Goal: Find specific page/section: Find specific page/section

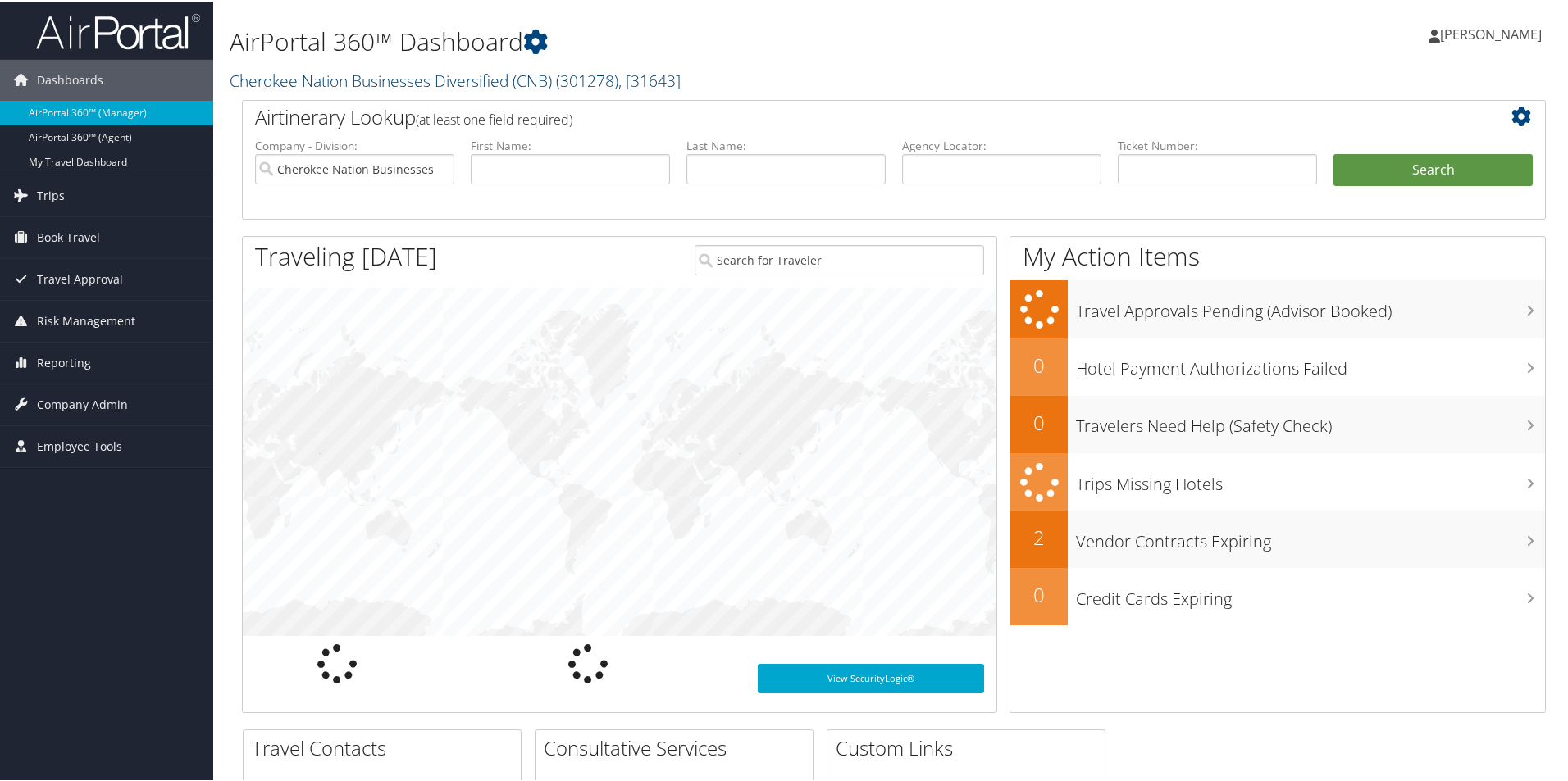
click at [354, 88] on link "Cherokee Nation Businesses Diversified (CNB) ( 301278 ) , [ 31643 ]" at bounding box center [455, 79] width 451 height 22
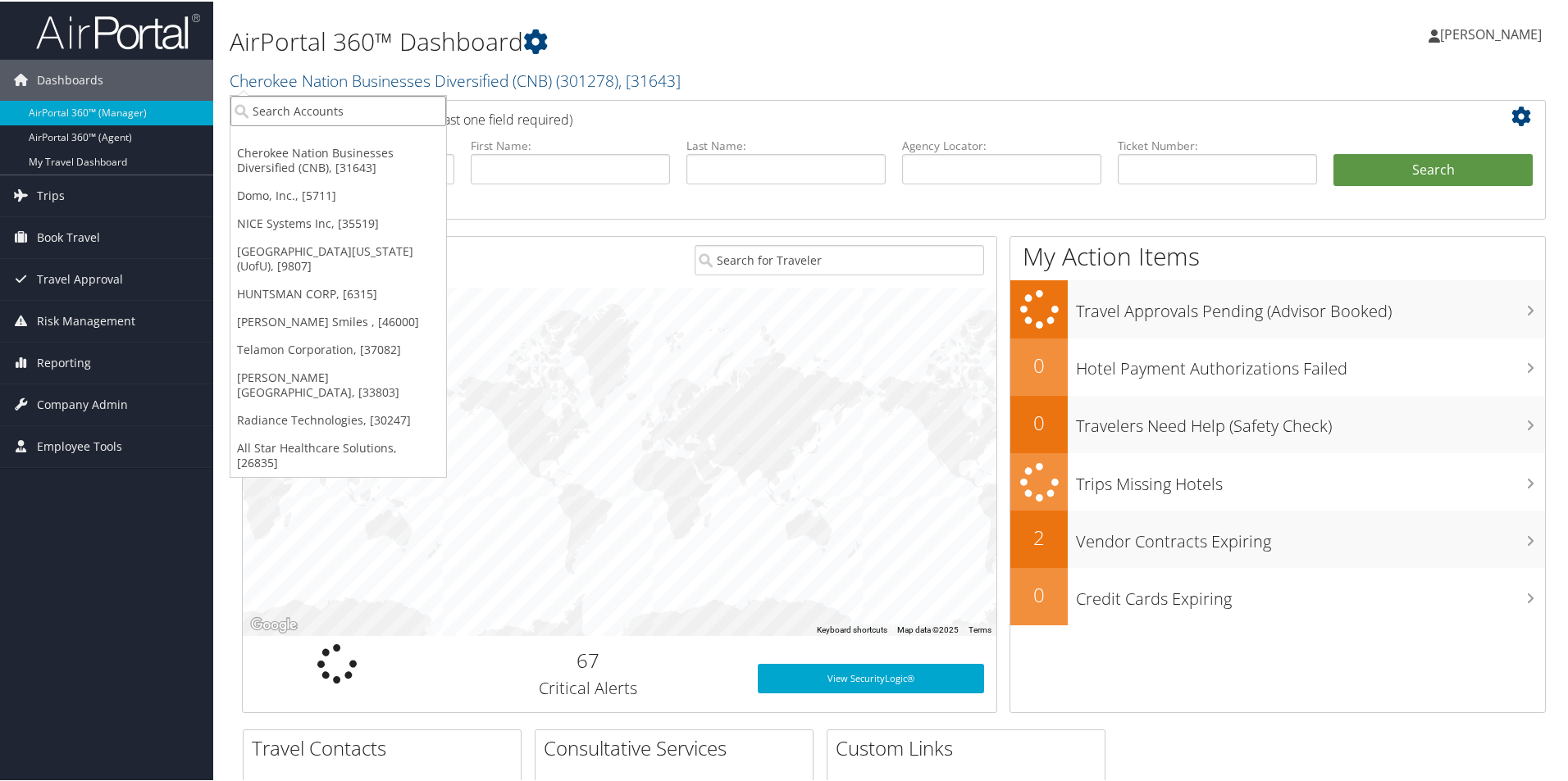
click at [355, 122] on input "search" at bounding box center [339, 109] width 216 height 30
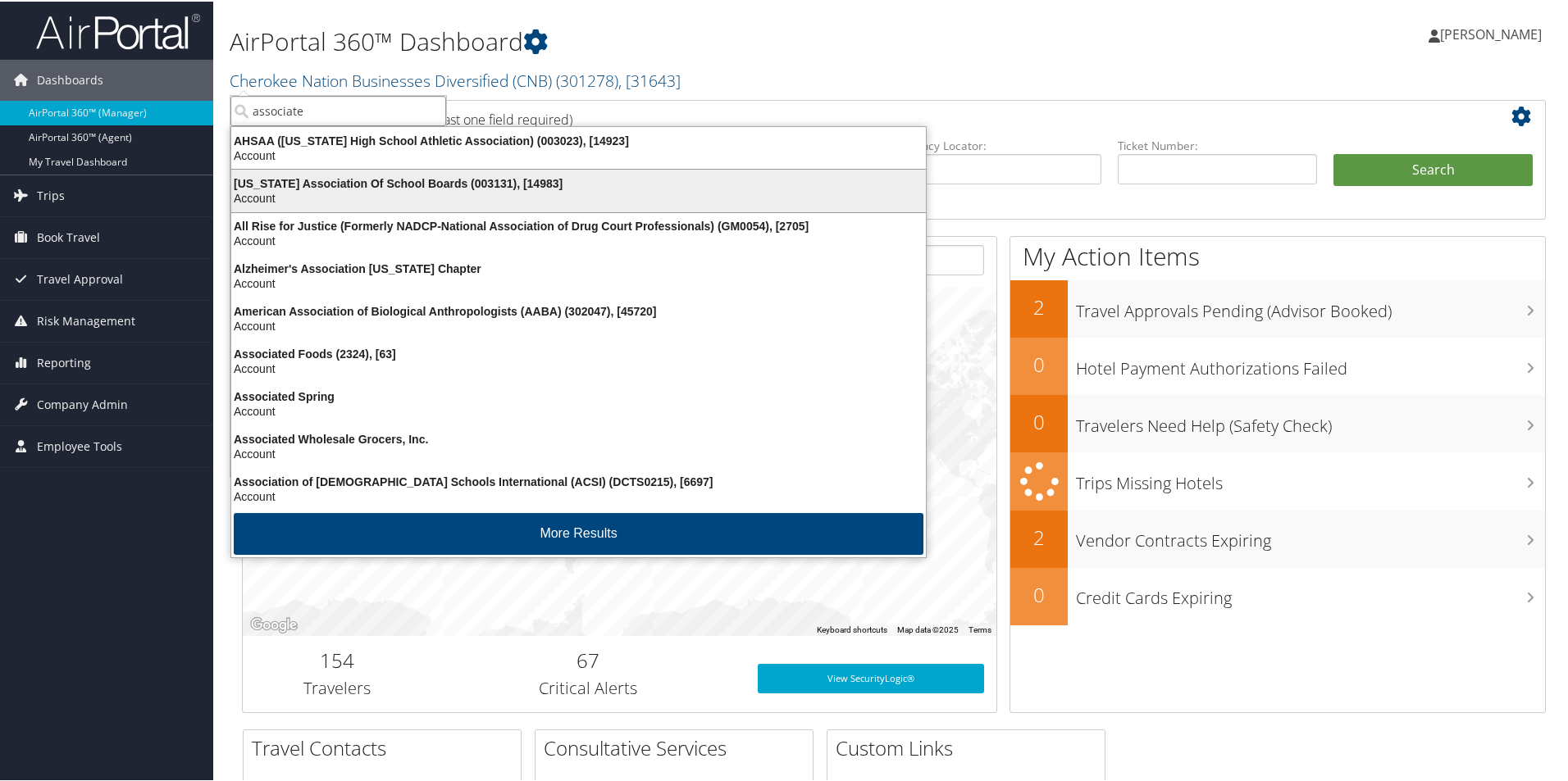
type input "associated"
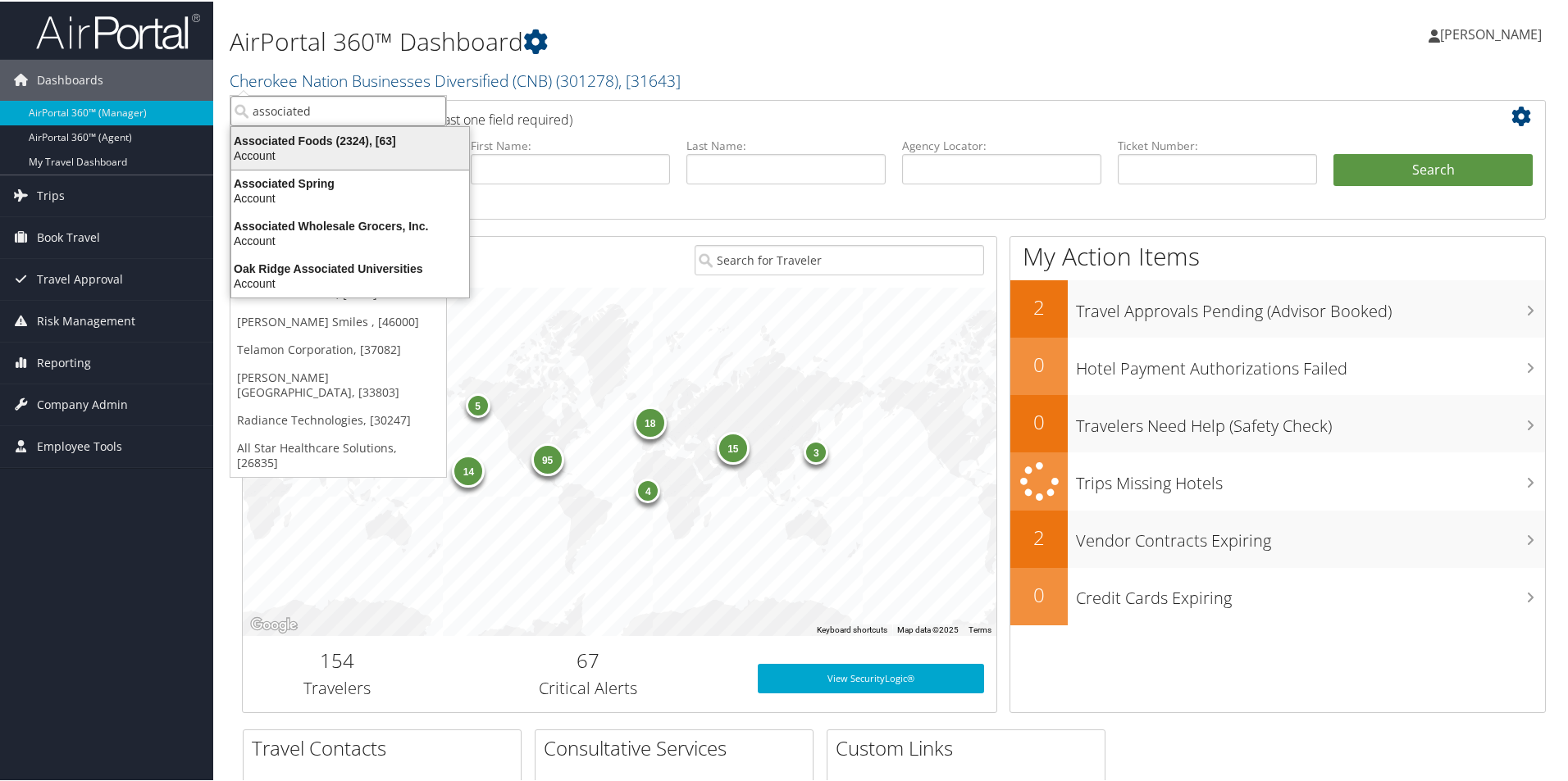
click at [367, 149] on div "Account" at bounding box center [350, 154] width 257 height 15
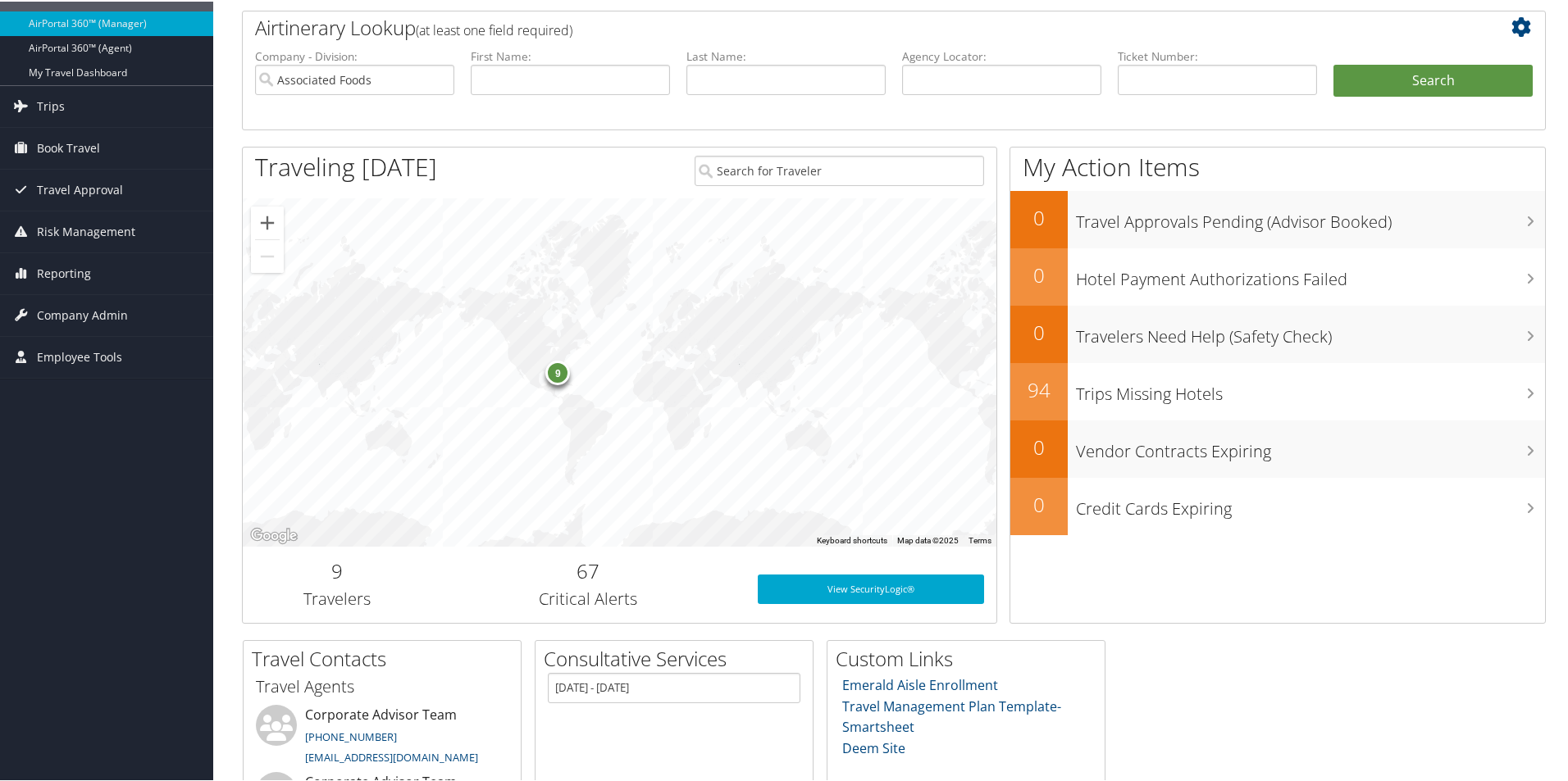
scroll to position [164, 0]
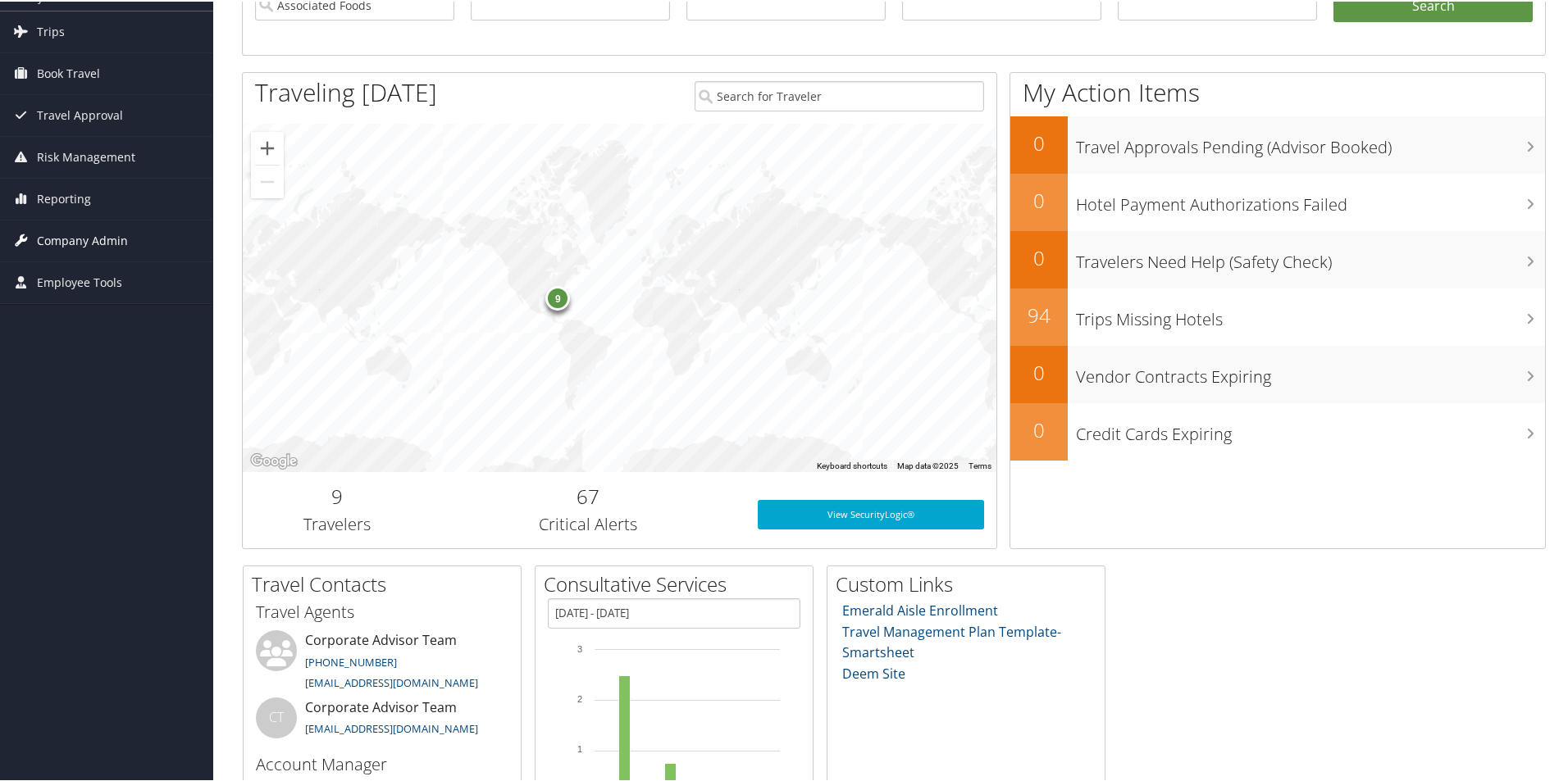
click at [135, 238] on link "Company Admin" at bounding box center [106, 239] width 213 height 41
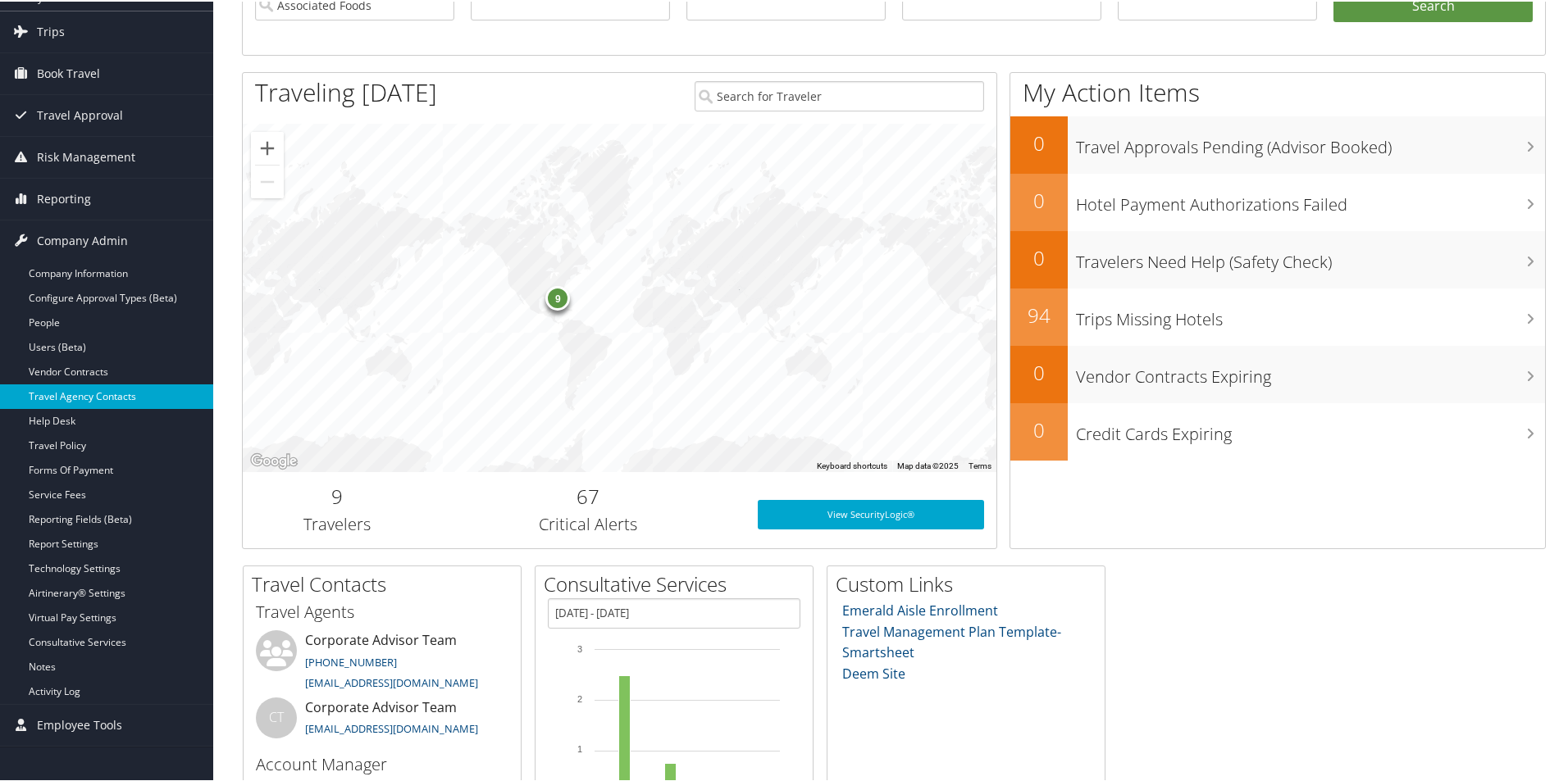
click at [99, 393] on link "Travel Agency Contacts" at bounding box center [106, 395] width 213 height 25
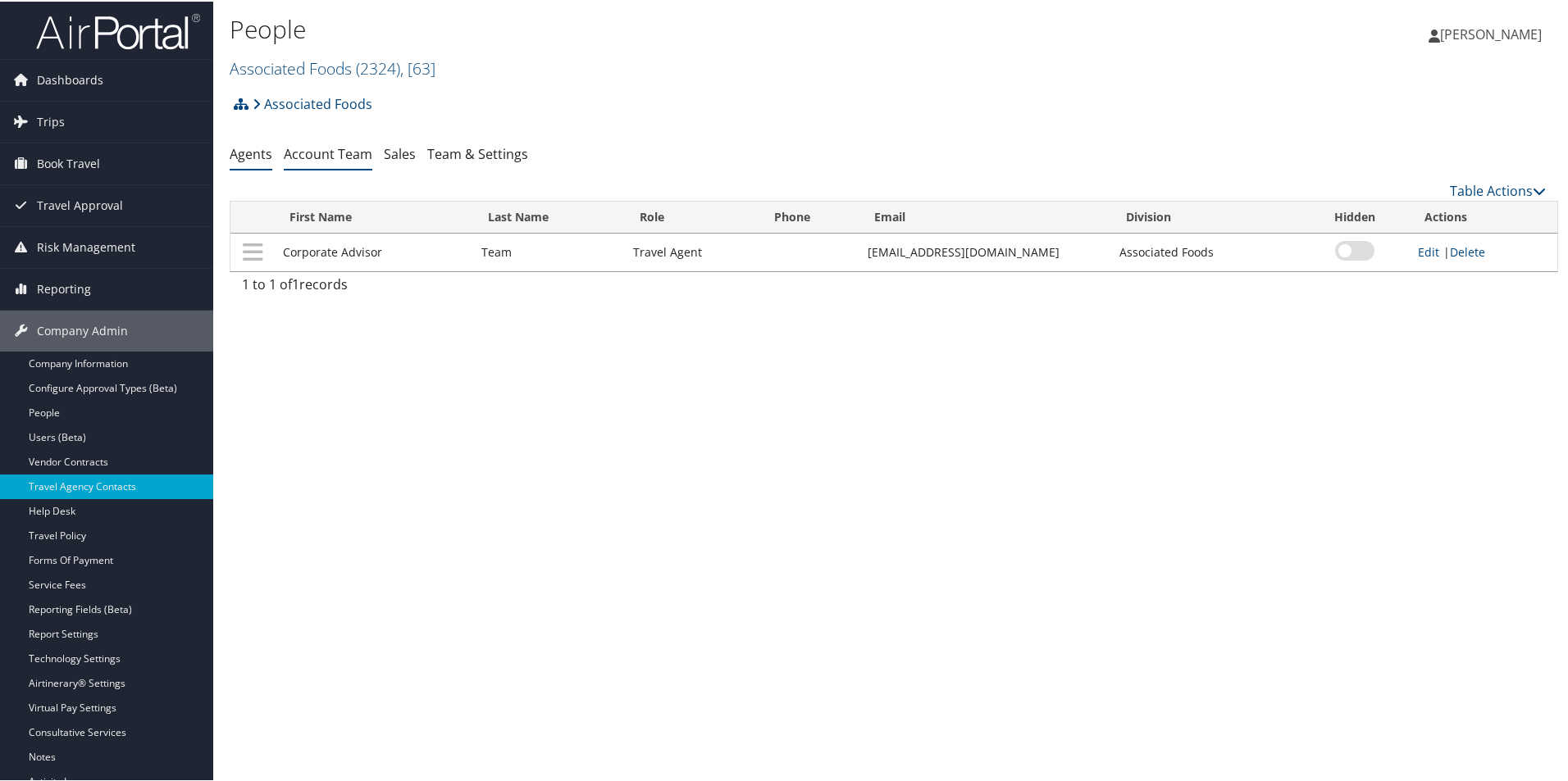
click at [322, 159] on link "Account Team" at bounding box center [328, 153] width 89 height 18
